Goal: Task Accomplishment & Management: Manage account settings

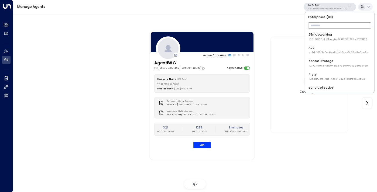
click at [316, 23] on input "text" at bounding box center [339, 25] width 63 height 9
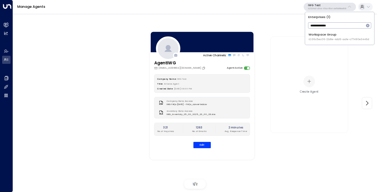
type input "**********"
click at [316, 32] on li "Workspace Group ID: 36c5ec06-2b8e-4dd6-aa1e-c77490e3446d" at bounding box center [340, 37] width 66 height 12
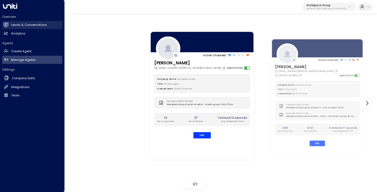
click at [19, 22] on link "Leads & Conversations Leads & Conversations" at bounding box center [32, 25] width 60 height 8
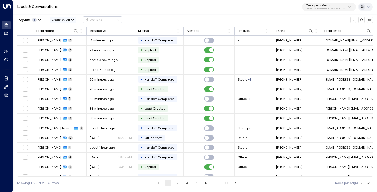
click at [68, 19] on span "All" at bounding box center [68, 20] width 4 height 4
click at [63, 65] on span "Voice" at bounding box center [59, 64] width 9 height 5
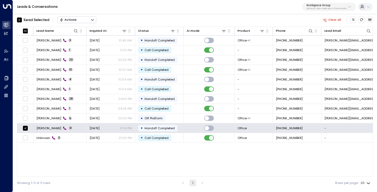
click at [90, 22] on button "Actions" at bounding box center [76, 19] width 39 height 6
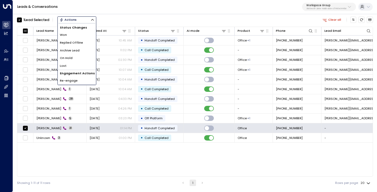
click at [83, 48] on li "Archive Lead" at bounding box center [77, 51] width 38 height 8
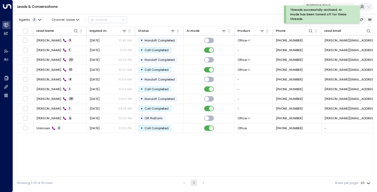
click at [70, 147] on div "Lead Name Inquired At Status AI mode Product Phone Lead Email Last Interacted R…" at bounding box center [195, 102] width 356 height 150
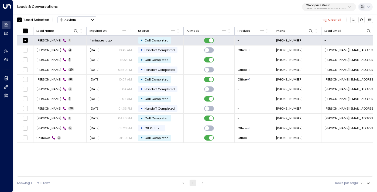
click at [85, 18] on button "Actions" at bounding box center [76, 19] width 39 height 6
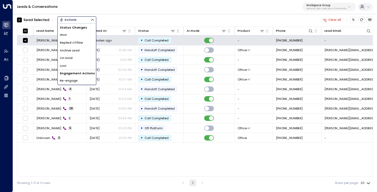
click at [77, 49] on span "Archive Lead" at bounding box center [70, 50] width 20 height 5
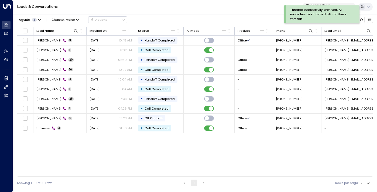
click at [81, 153] on div "Lead Name Inquired At Status AI mode Product Phone Lead Email Last Interacted R…" at bounding box center [195, 102] width 356 height 150
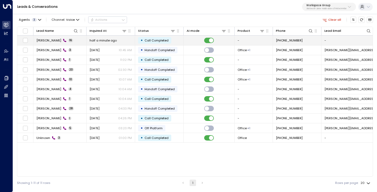
click at [63, 42] on icon at bounding box center [64, 40] width 3 height 3
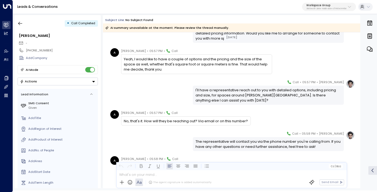
scroll to position [339, 0]
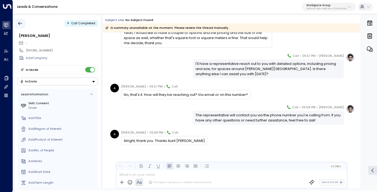
click at [22, 23] on icon "button" at bounding box center [20, 23] width 5 height 5
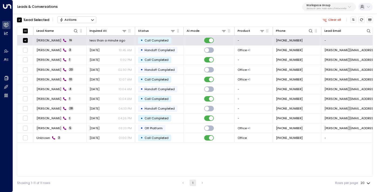
click at [92, 23] on button "Actions" at bounding box center [76, 19] width 39 height 6
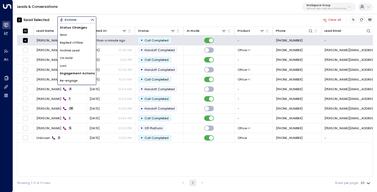
click at [84, 49] on li "Archive Lead" at bounding box center [77, 51] width 38 height 8
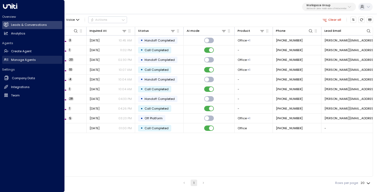
click at [12, 60] on h2 "Manage Agents" at bounding box center [23, 60] width 25 height 5
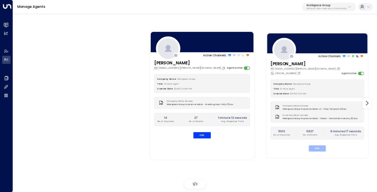
click at [314, 149] on button "Edit" at bounding box center [317, 149] width 17 height 6
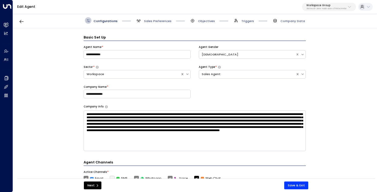
scroll to position [6, 0]
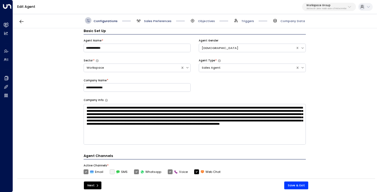
click at [157, 20] on span "Sales Preferences" at bounding box center [157, 21] width 27 height 4
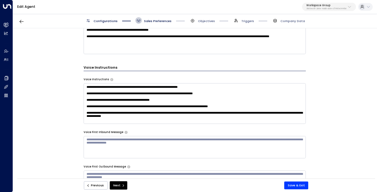
scroll to position [14, 0]
click at [211, 115] on textarea "**********" at bounding box center [195, 103] width 222 height 41
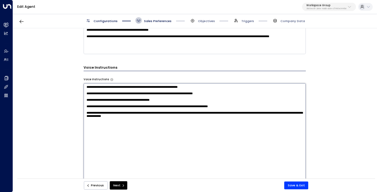
scroll to position [0, 0]
type textarea "**********"
click at [300, 185] on button "Save & Exit" at bounding box center [296, 186] width 24 height 8
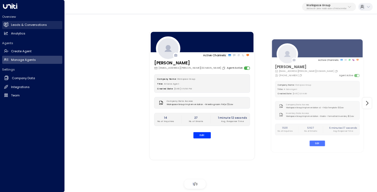
click at [20, 26] on h2 "Leads & Conversations" at bounding box center [29, 25] width 36 height 5
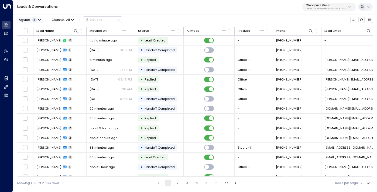
click at [38, 19] on icon "button" at bounding box center [39, 19] width 3 height 1
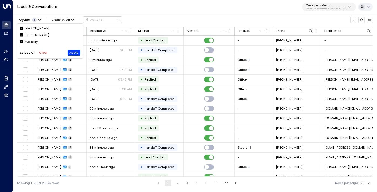
click at [8, 61] on div at bounding box center [188, 96] width 377 height 192
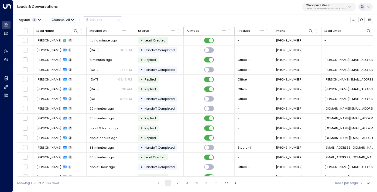
click at [66, 20] on span "All" at bounding box center [68, 20] width 4 height 4
click at [69, 64] on p "Voice" at bounding box center [64, 64] width 19 height 5
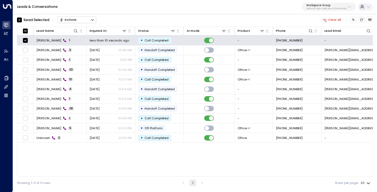
click at [77, 17] on button "Actions" at bounding box center [76, 19] width 39 height 6
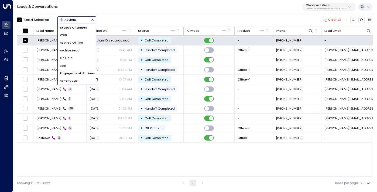
click at [81, 50] on li "Archive Lead" at bounding box center [77, 51] width 38 height 8
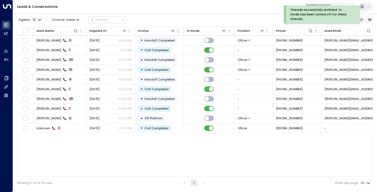
click at [63, 156] on div "Lead Name Inquired At Status AI mode Product Phone Lead Email Last Interacted R…" at bounding box center [195, 102] width 356 height 150
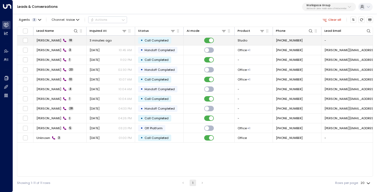
click at [72, 41] on td "[PERSON_NAME] 18" at bounding box center [59, 40] width 53 height 9
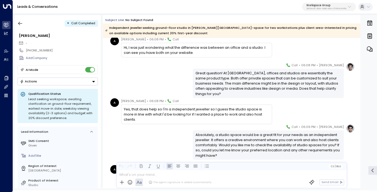
scroll to position [129, 0]
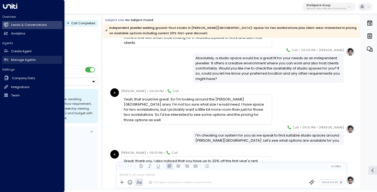
click at [22, 59] on h2 "Manage Agents" at bounding box center [23, 60] width 25 height 5
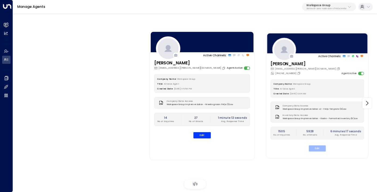
click at [318, 149] on button "Edit" at bounding box center [317, 149] width 17 height 6
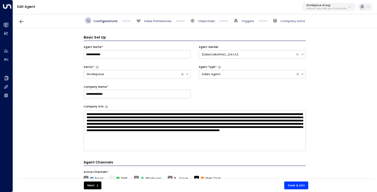
scroll to position [6, 0]
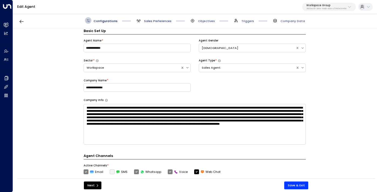
click at [158, 21] on span "Sales Preferences" at bounding box center [157, 21] width 27 height 4
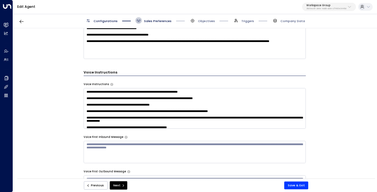
scroll to position [23, 0]
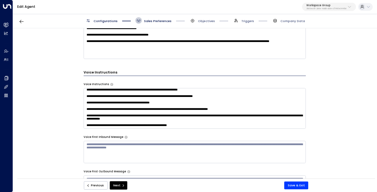
click at [102, 126] on textarea "**********" at bounding box center [195, 108] width 222 height 41
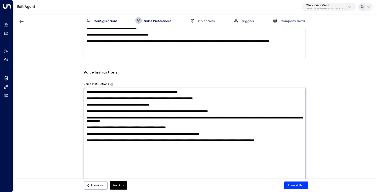
drag, startPoint x: 288, startPoint y: 160, endPoint x: 275, endPoint y: 160, distance: 13.2
click at [275, 160] on textarea "**********" at bounding box center [195, 145] width 222 height 114
type textarea "**********"
click at [292, 185] on button "Save & Exit" at bounding box center [296, 186] width 24 height 8
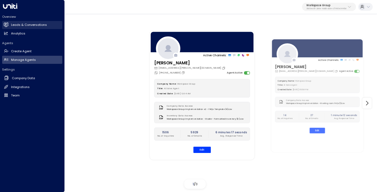
click at [26, 26] on h2 "Leads & Conversations" at bounding box center [29, 25] width 36 height 5
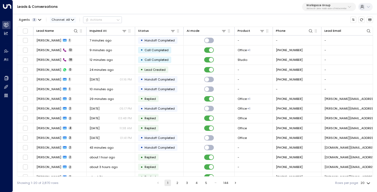
click at [65, 18] on span "Channel: All" at bounding box center [63, 20] width 26 height 6
click at [60, 63] on span "Voice" at bounding box center [59, 64] width 9 height 5
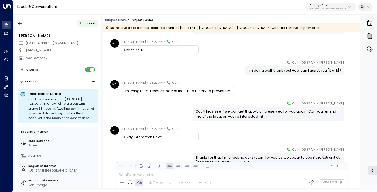
scroll to position [60, 0]
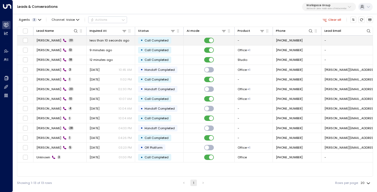
click at [72, 42] on td "Anita 20" at bounding box center [59, 40] width 53 height 9
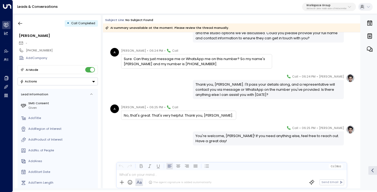
scroll to position [513, 0]
click at [184, 88] on div "Elodie Clarke • 06:24 PM • Call Thank you, Anika. I'll pass your details along,…" at bounding box center [232, 86] width 246 height 25
